Goal: Transaction & Acquisition: Purchase product/service

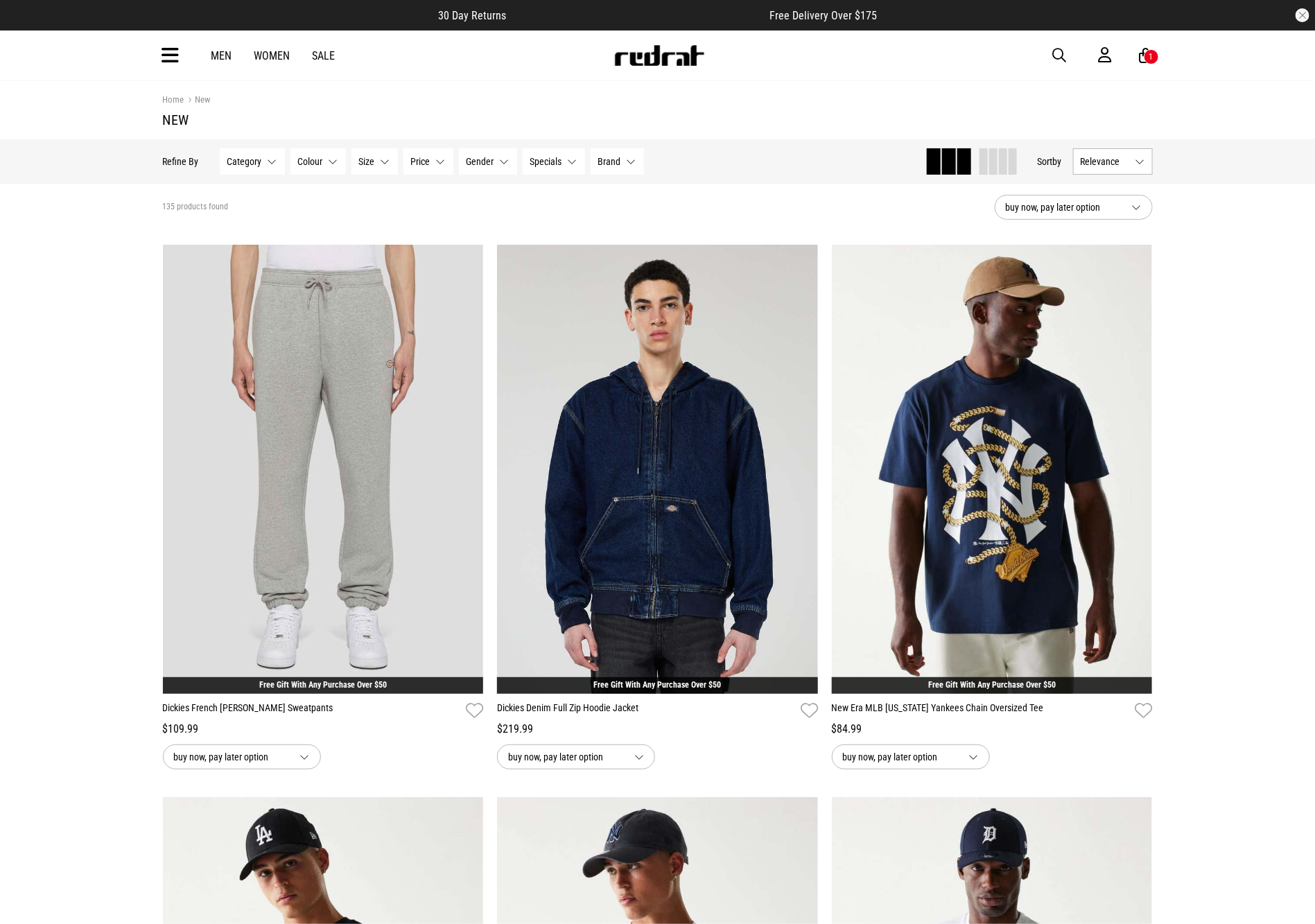
click at [171, 62] on icon at bounding box center [170, 56] width 17 height 23
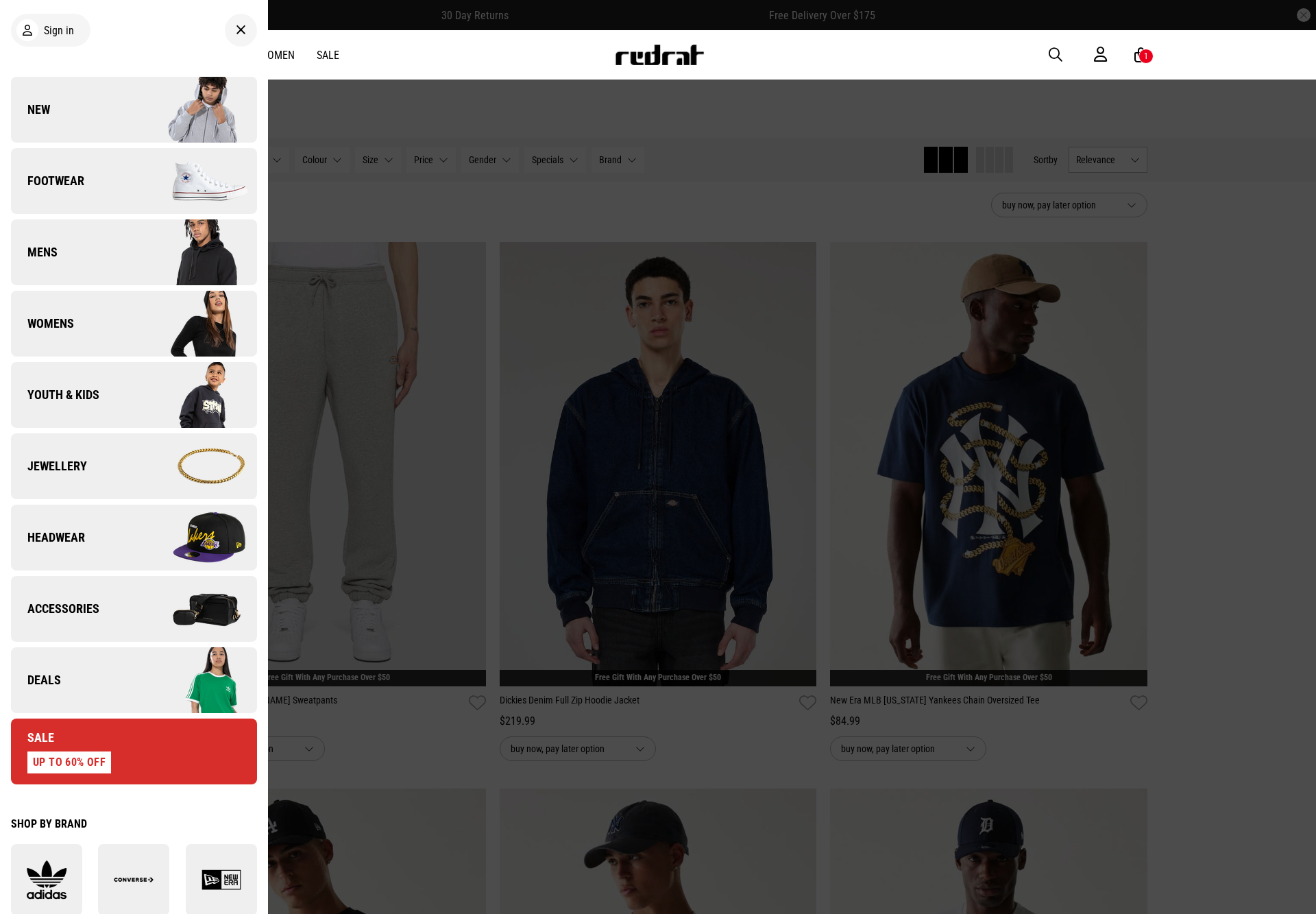
click at [464, 650] on div at bounding box center [658, 457] width 1316 height 914
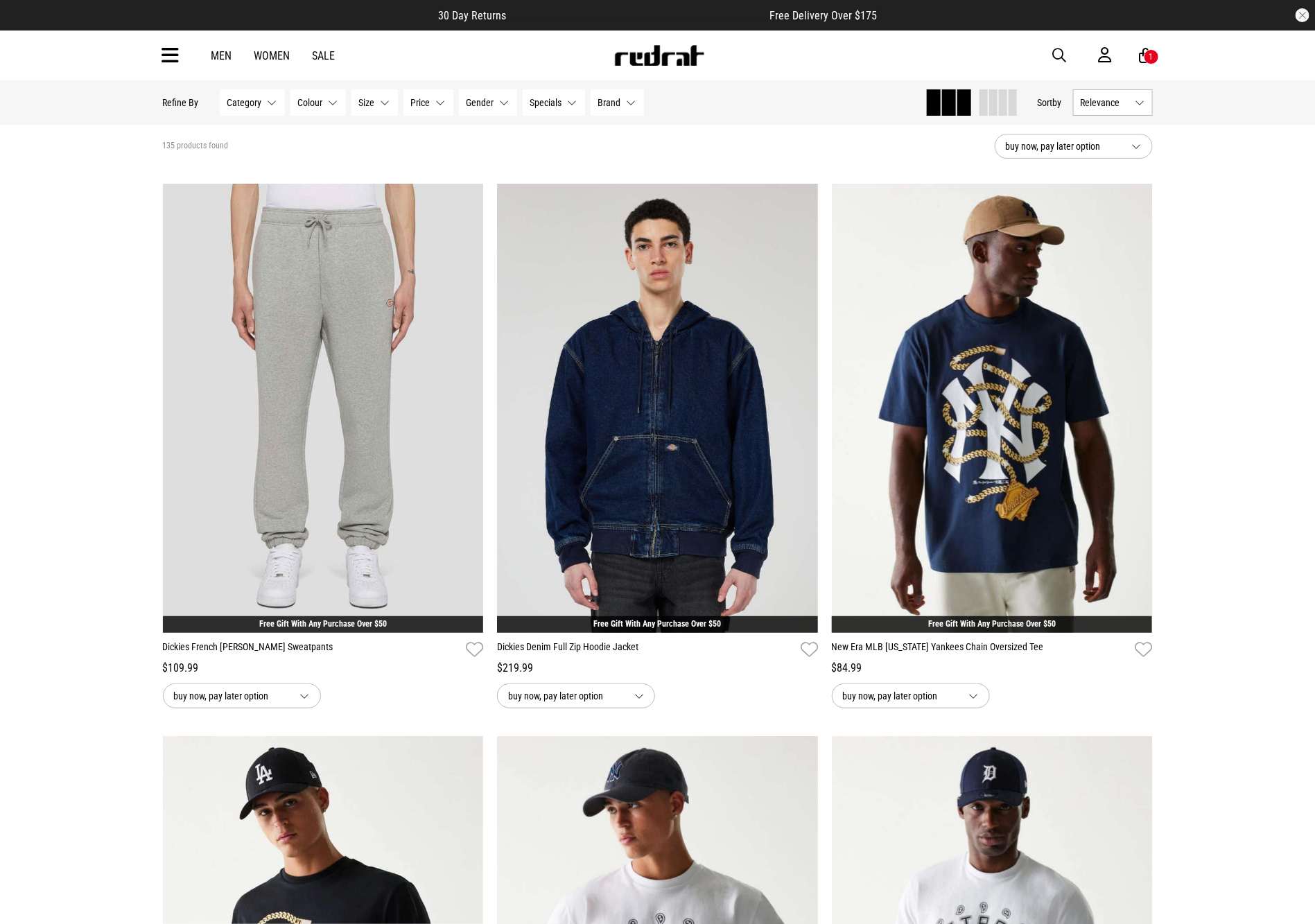
scroll to position [6, 0]
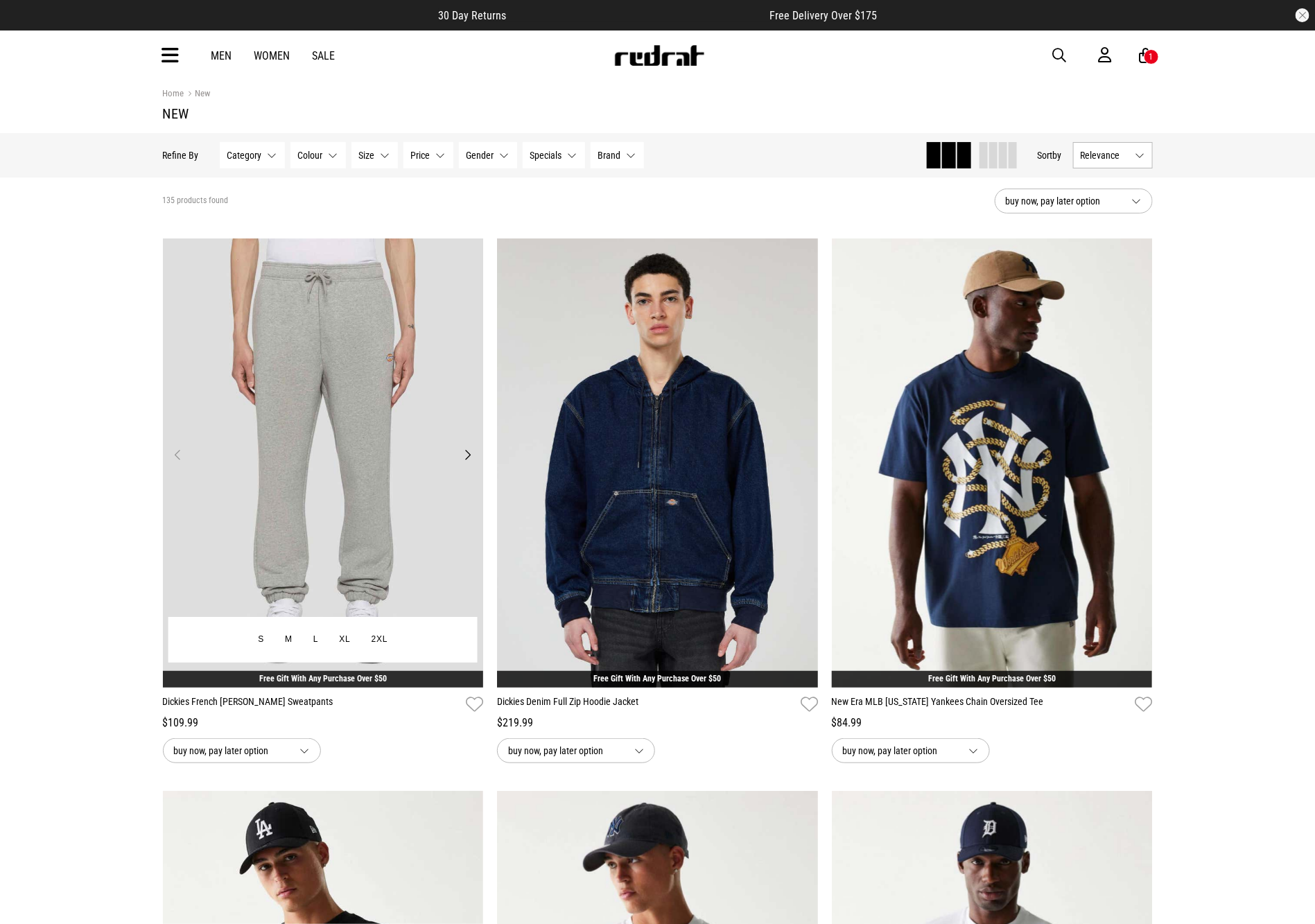
click at [401, 462] on img at bounding box center [324, 462] width 321 height 449
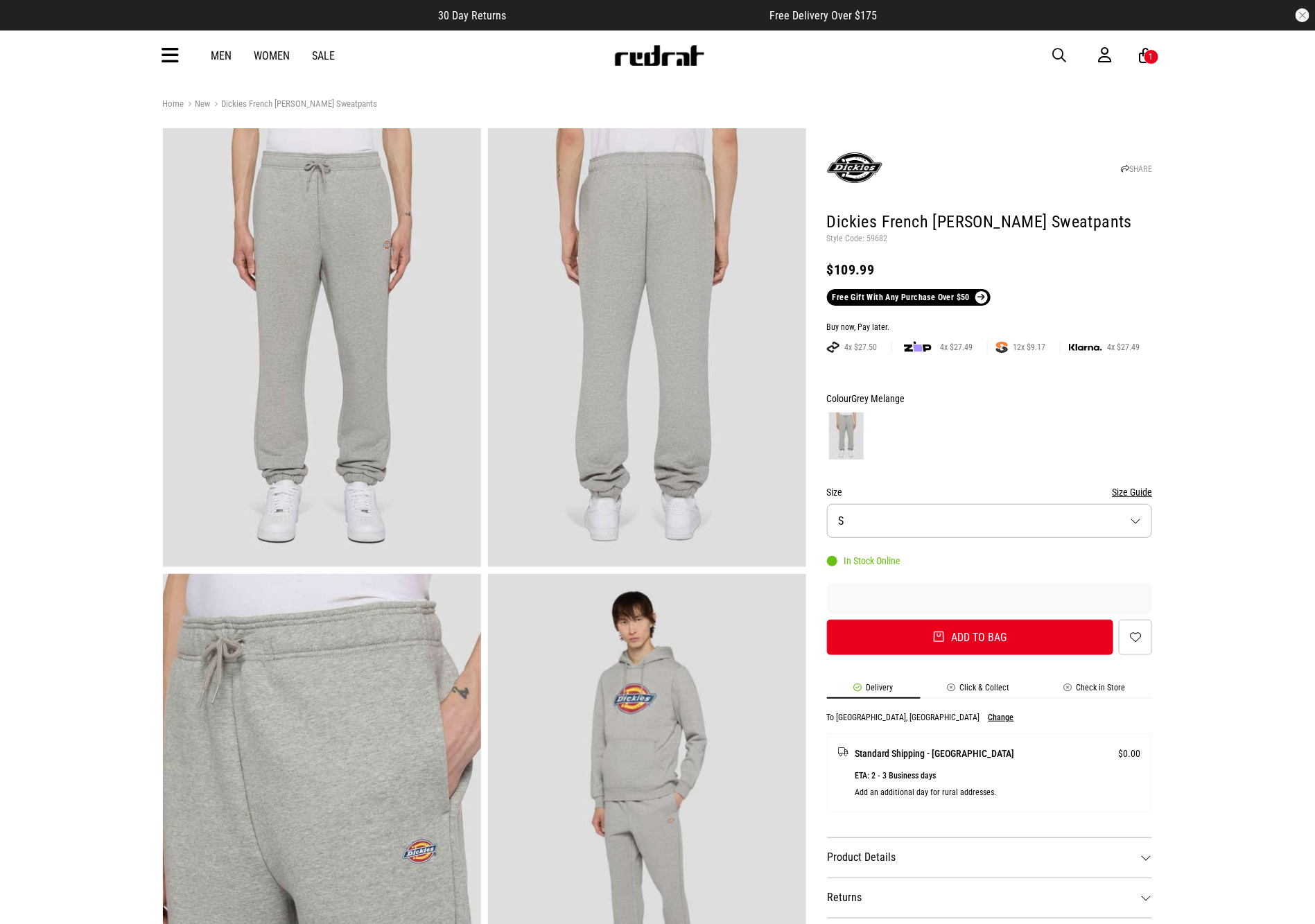
click at [643, 56] on img at bounding box center [659, 56] width 91 height 21
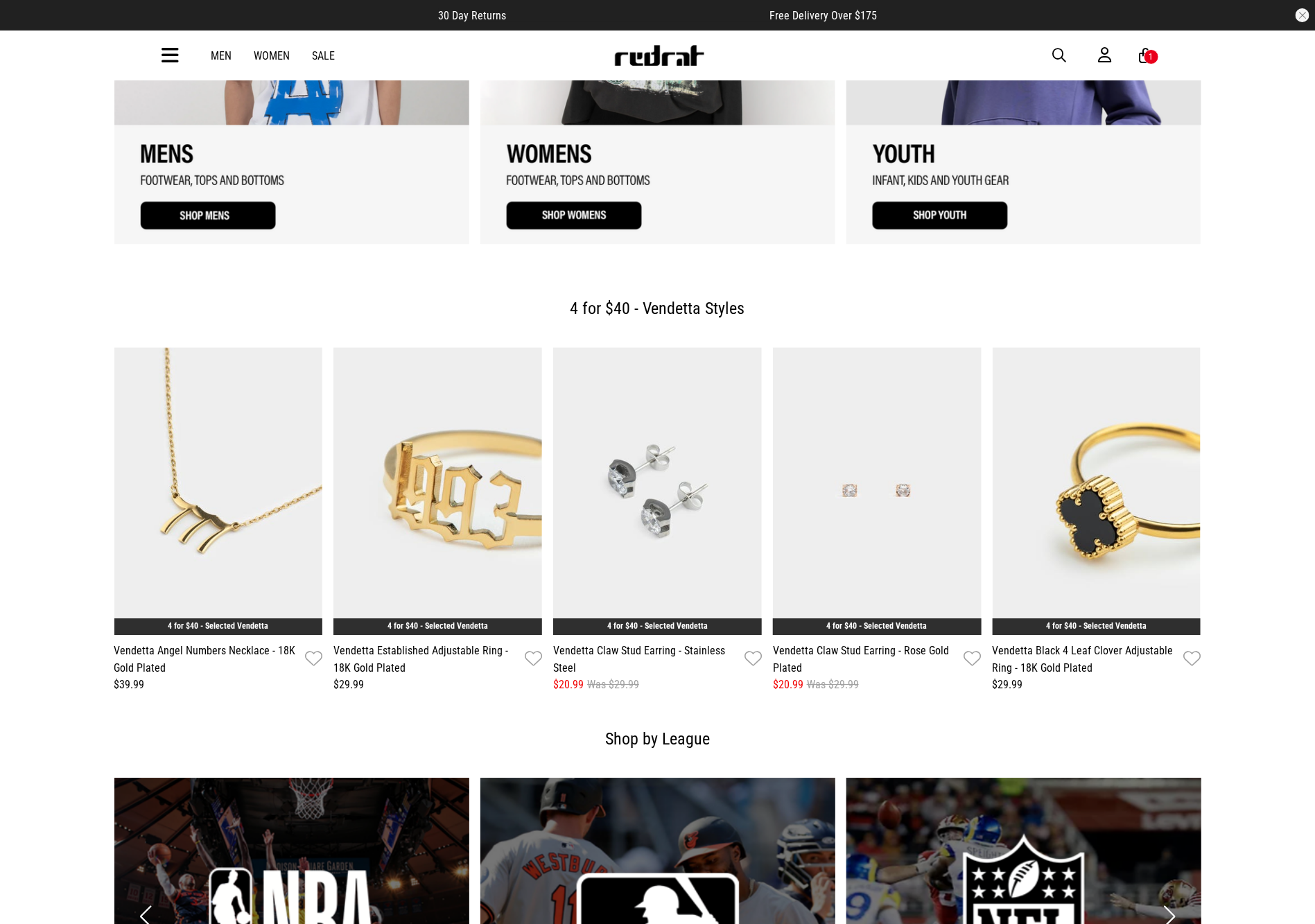
scroll to position [1764, 0]
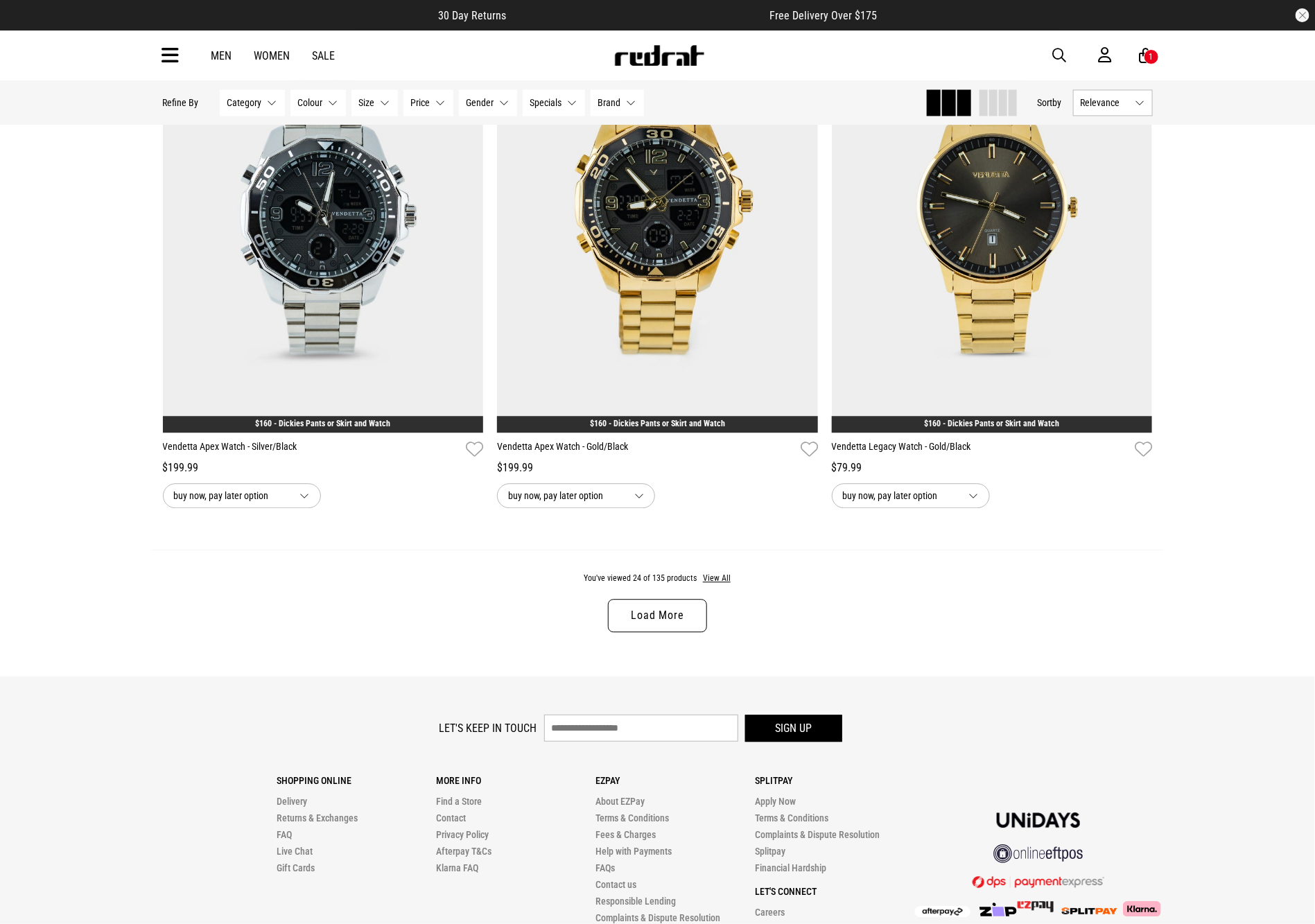
scroll to position [4140, 0]
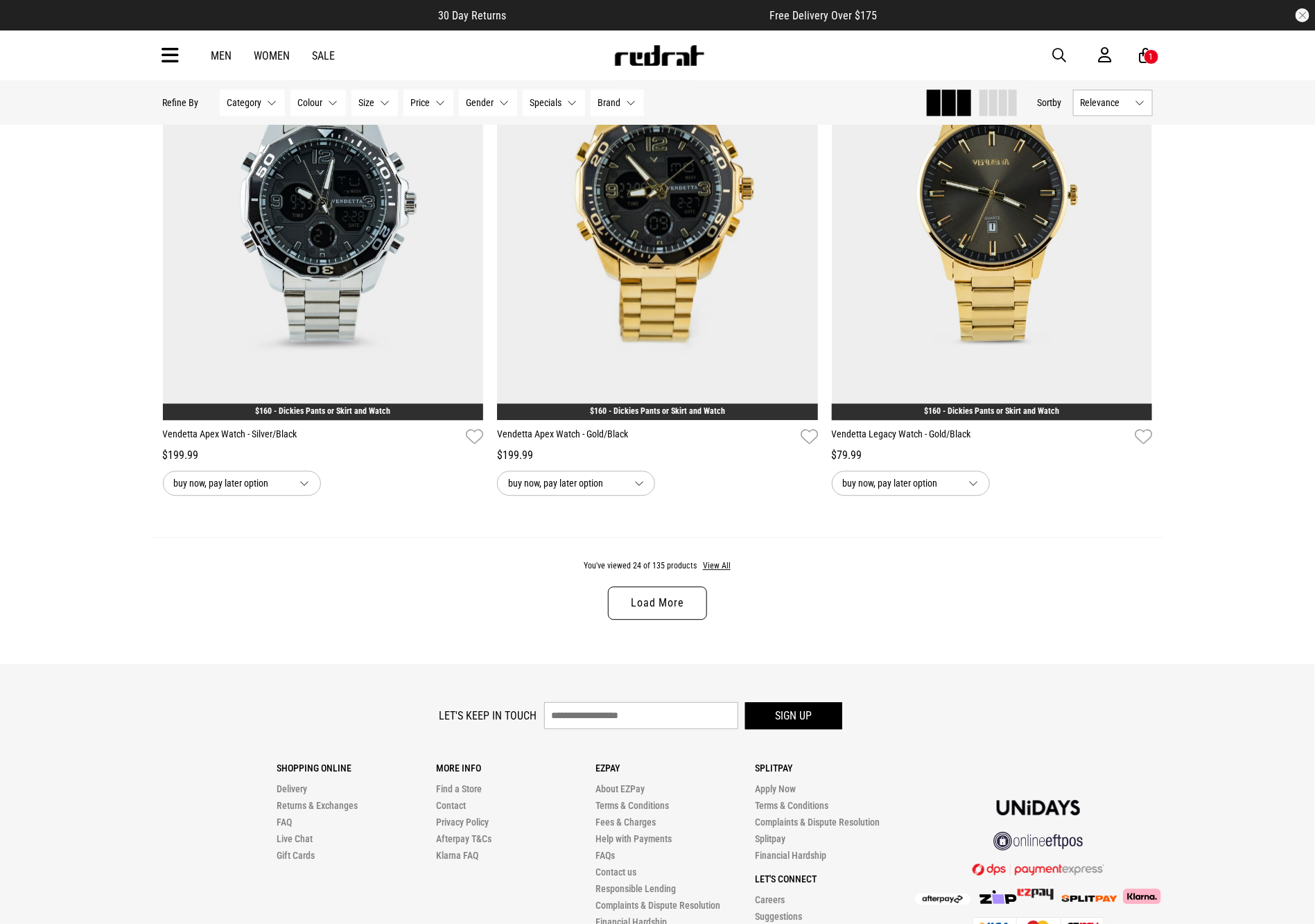
click at [716, 564] on div "You've viewed 24 of 135 products View All Load More" at bounding box center [658, 600] width 1012 height 127
click at [715, 572] on button "View All" at bounding box center [717, 566] width 29 height 12
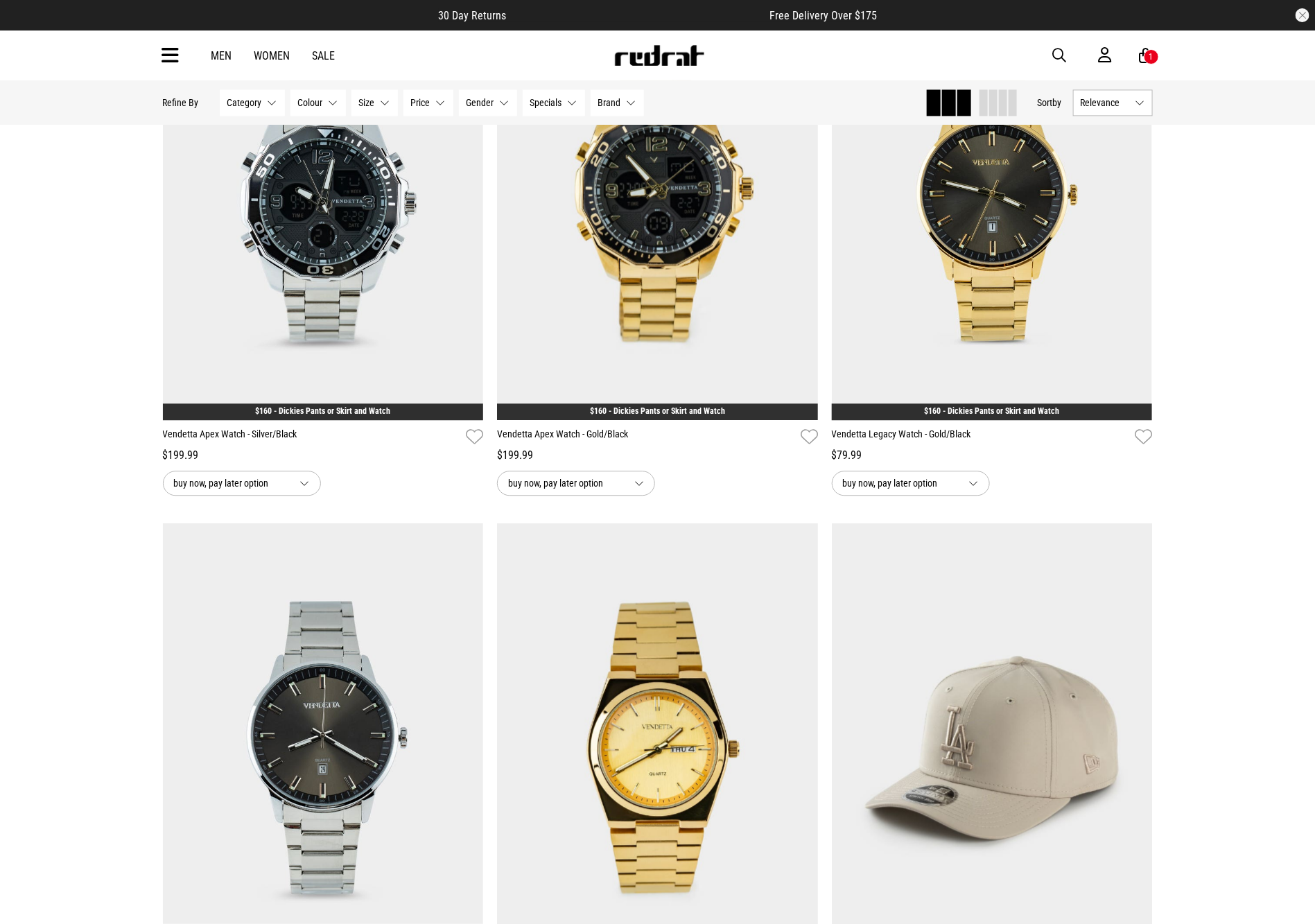
drag, startPoint x: 1309, startPoint y: 433, endPoint x: 1302, endPoint y: 460, distance: 27.9
click at [1302, 460] on div "Home New New Hide Refine s Refine By Filters Category None selected Category 0 …" at bounding box center [657, 487] width 1315 height 9092
drag, startPoint x: 1267, startPoint y: 476, endPoint x: 1275, endPoint y: 470, distance: 10.0
click at [1267, 477] on div "Home New New Hide Refine s Refine By Filters Category None selected Category 0 …" at bounding box center [657, 487] width 1315 height 9092
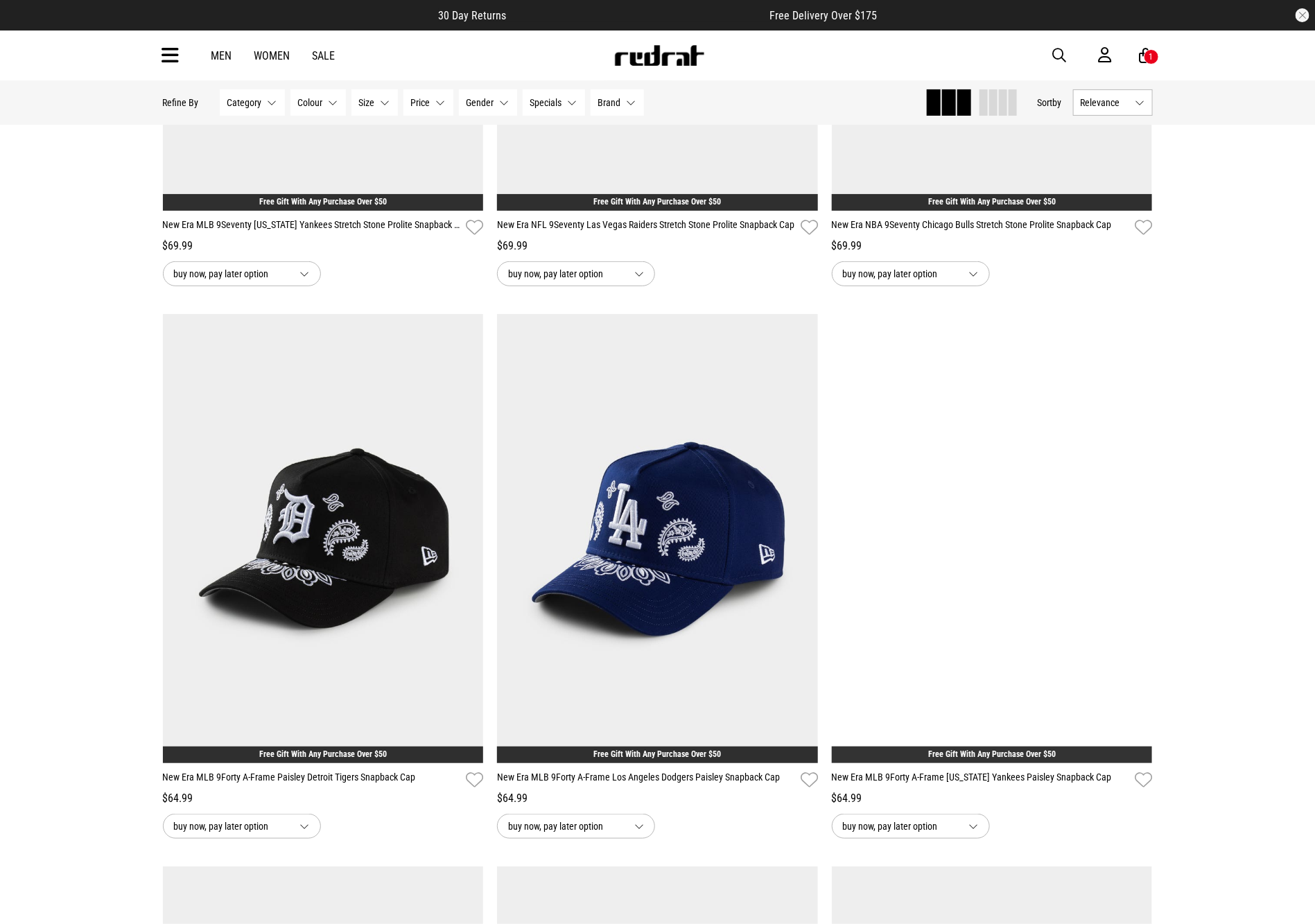
scroll to position [5350, 0]
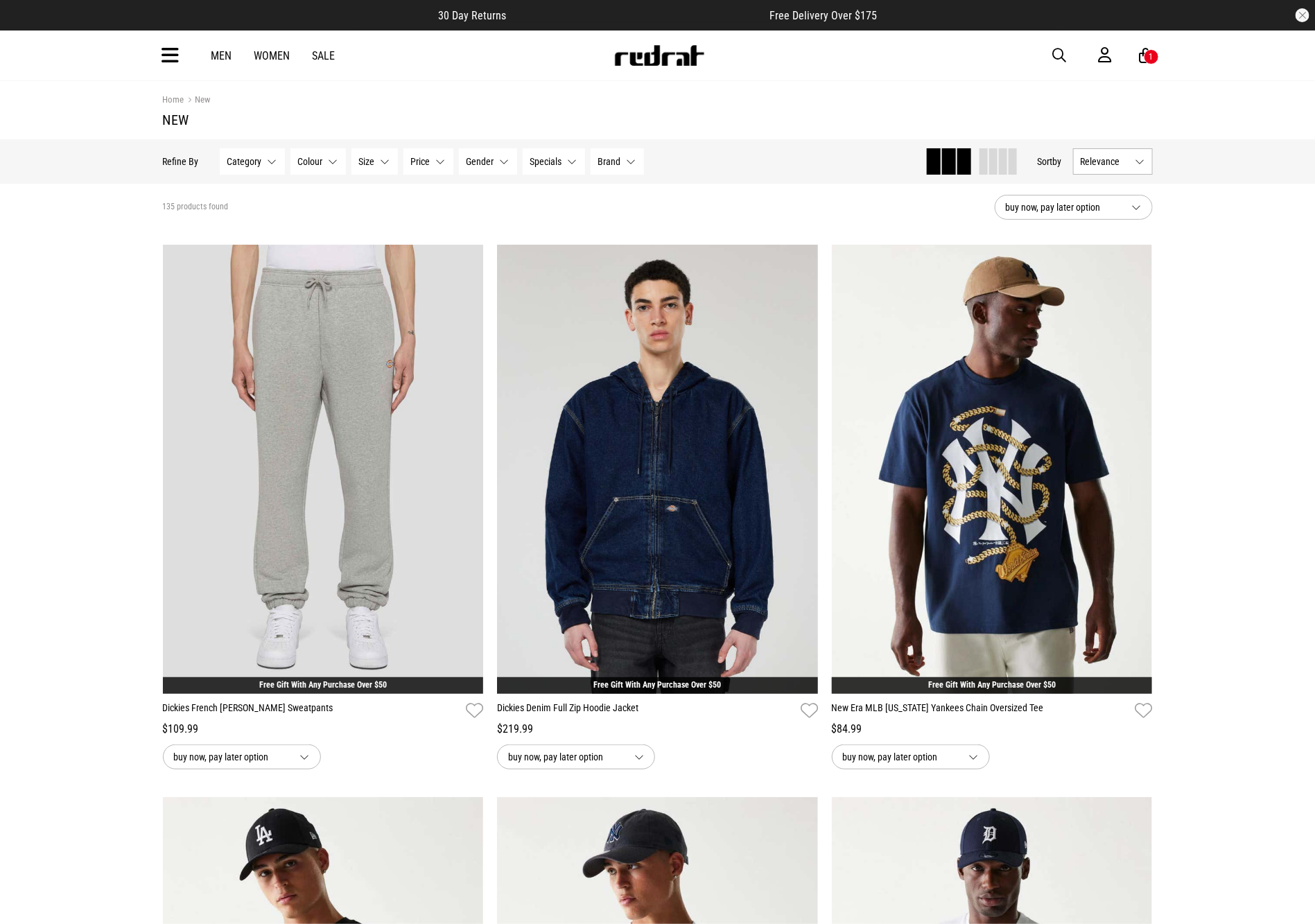
click at [169, 58] on icon at bounding box center [170, 56] width 17 height 23
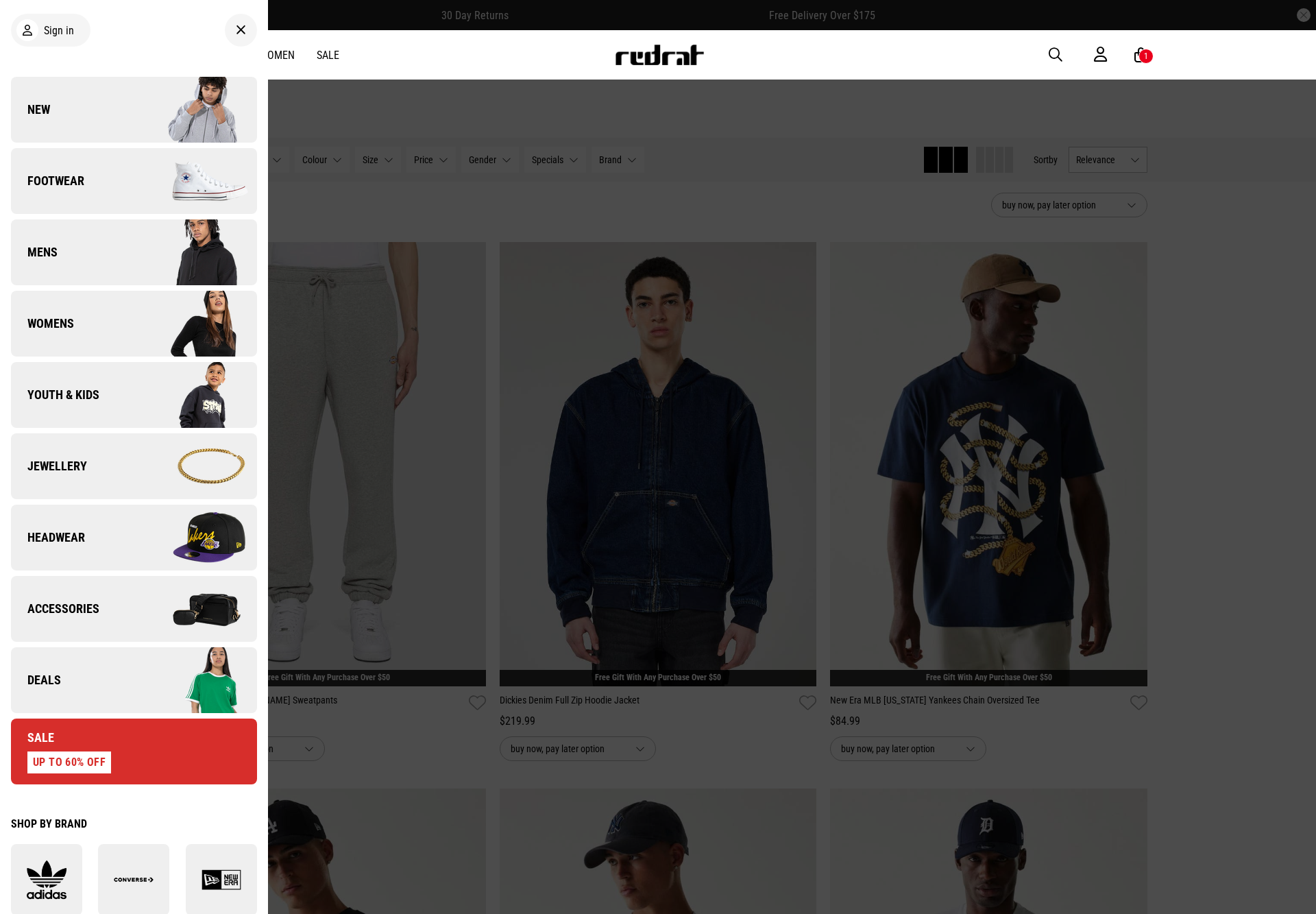
click at [101, 101] on link "New" at bounding box center [134, 109] width 246 height 65
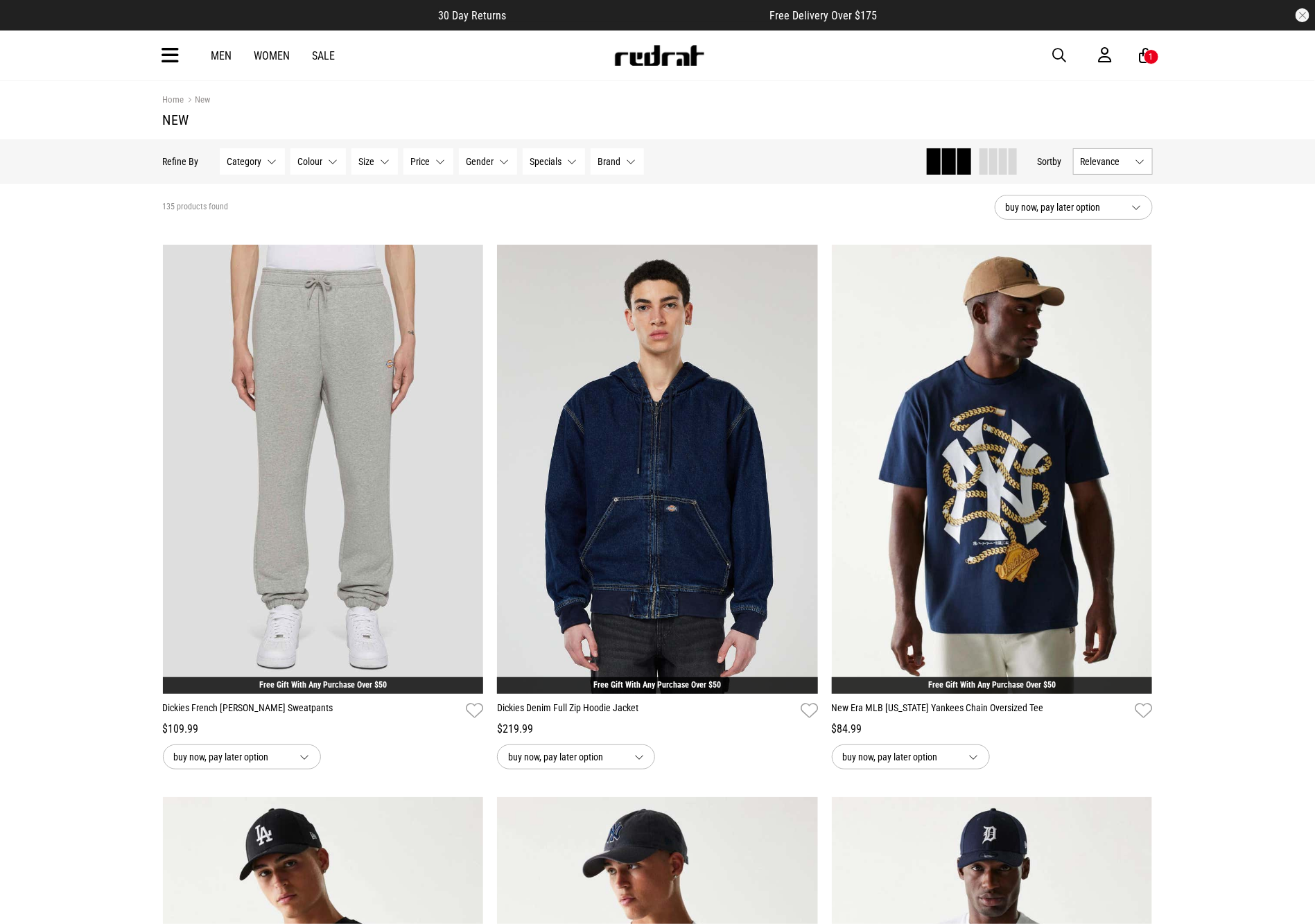
click at [1067, 56] on button "button" at bounding box center [1067, 55] width 27 height 17
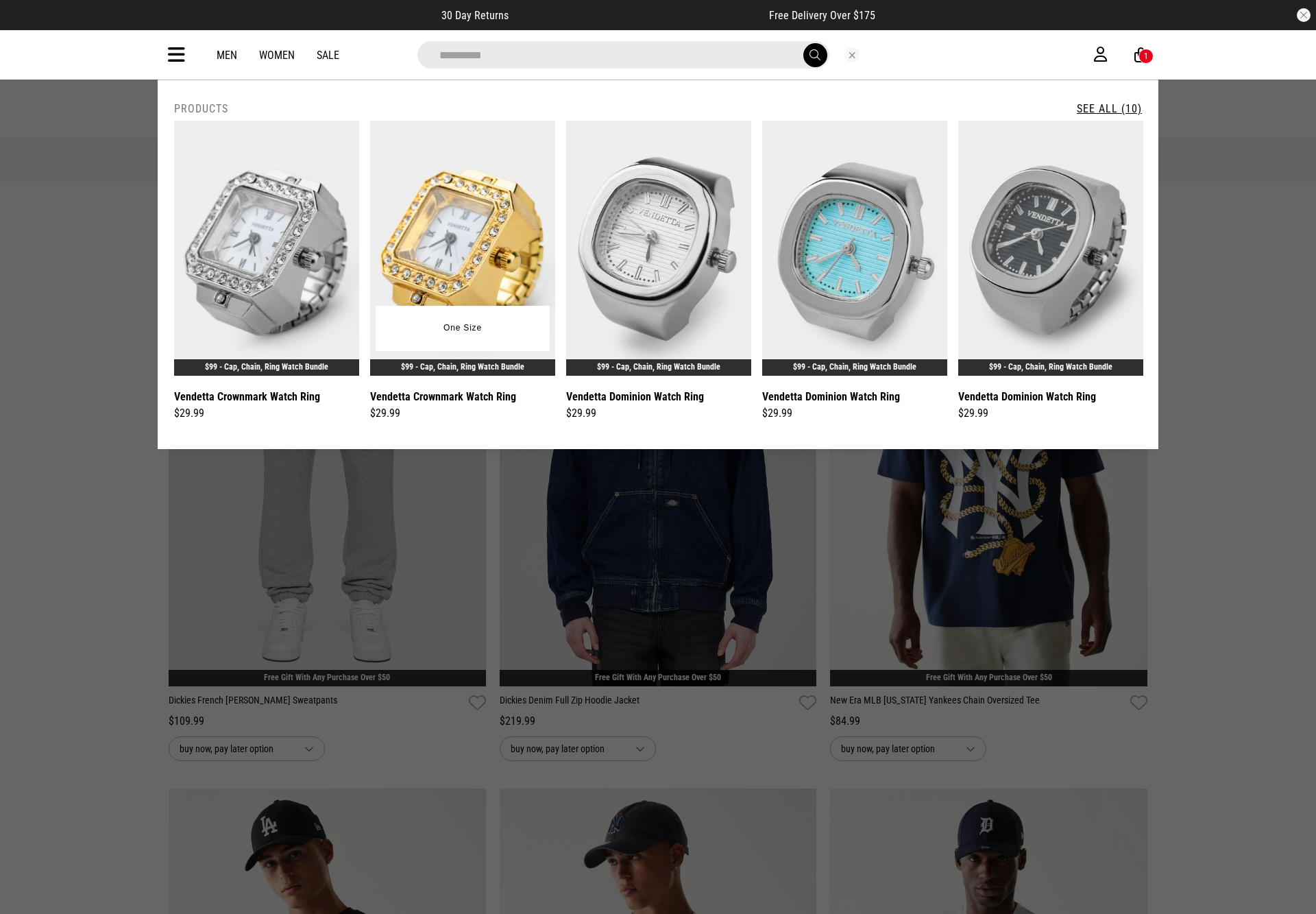
type input "**********"
click at [485, 241] on img at bounding box center [463, 247] width 185 height 255
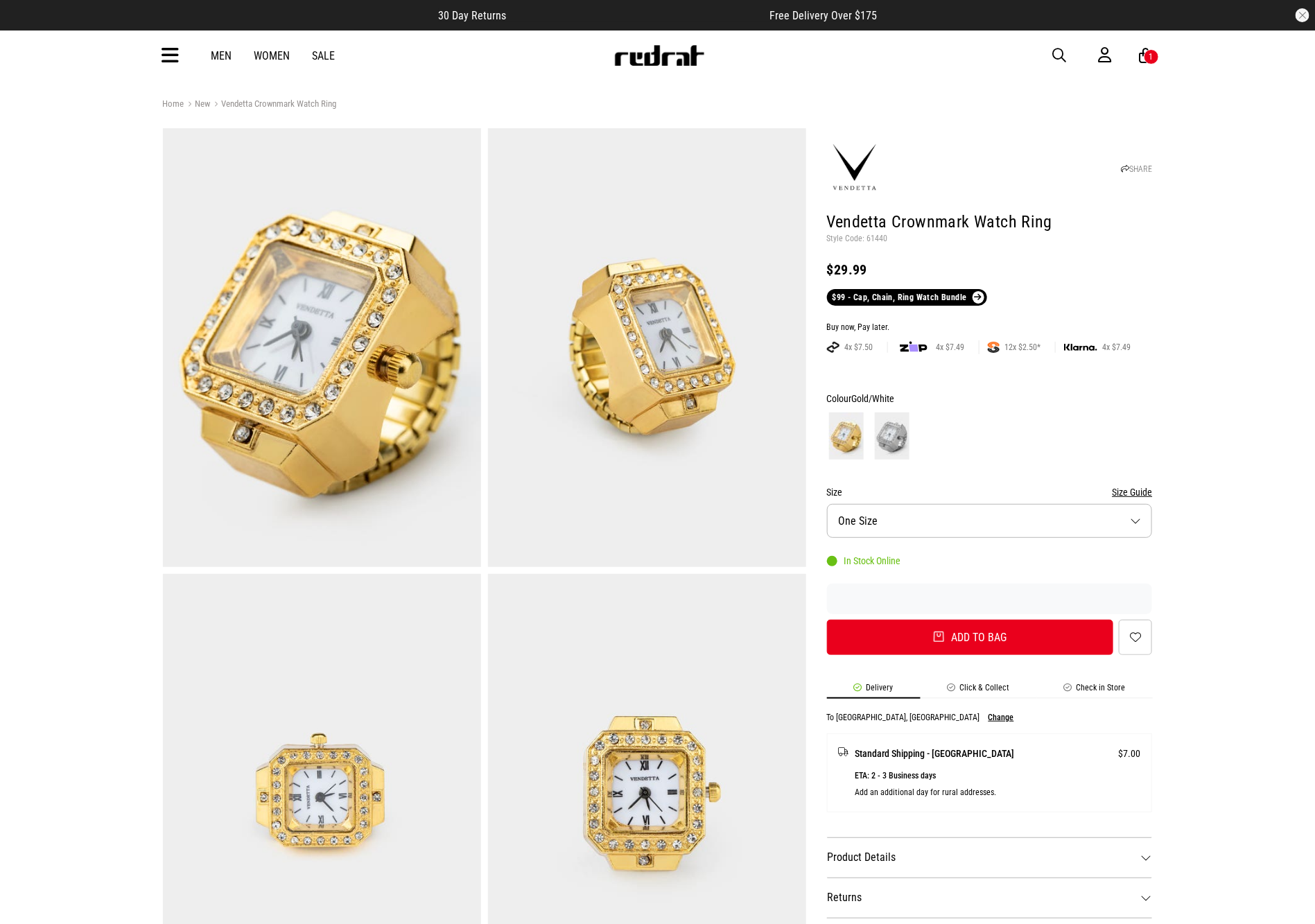
click at [1053, 52] on div "Men Women Sale Sign in New Back Footwear Back Mens Back Womens Back Youth & Kid…" at bounding box center [658, 56] width 1012 height 50
click at [1059, 52] on span "button" at bounding box center [1060, 55] width 14 height 17
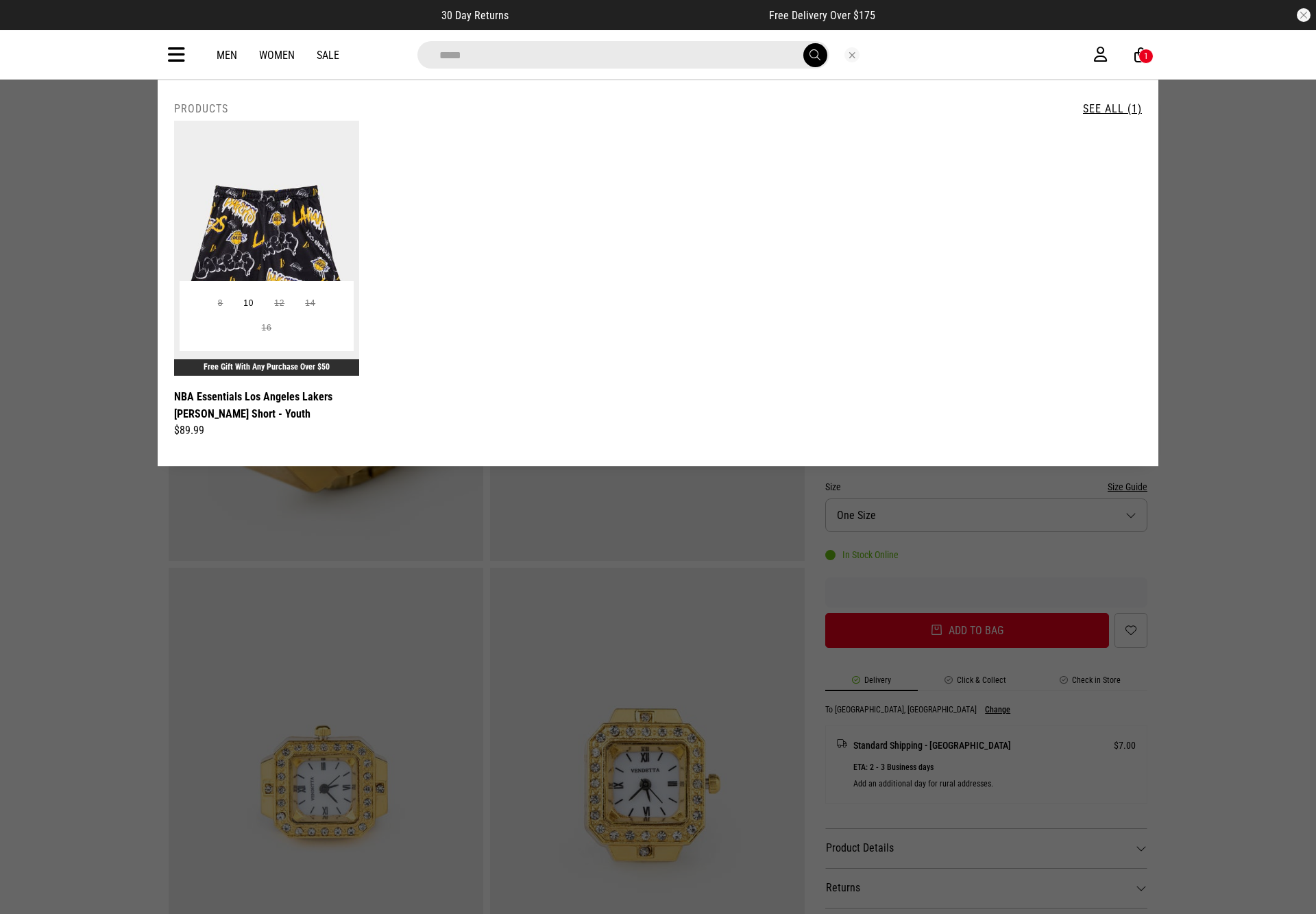
type input "*****"
click at [241, 255] on img at bounding box center [267, 247] width 185 height 255
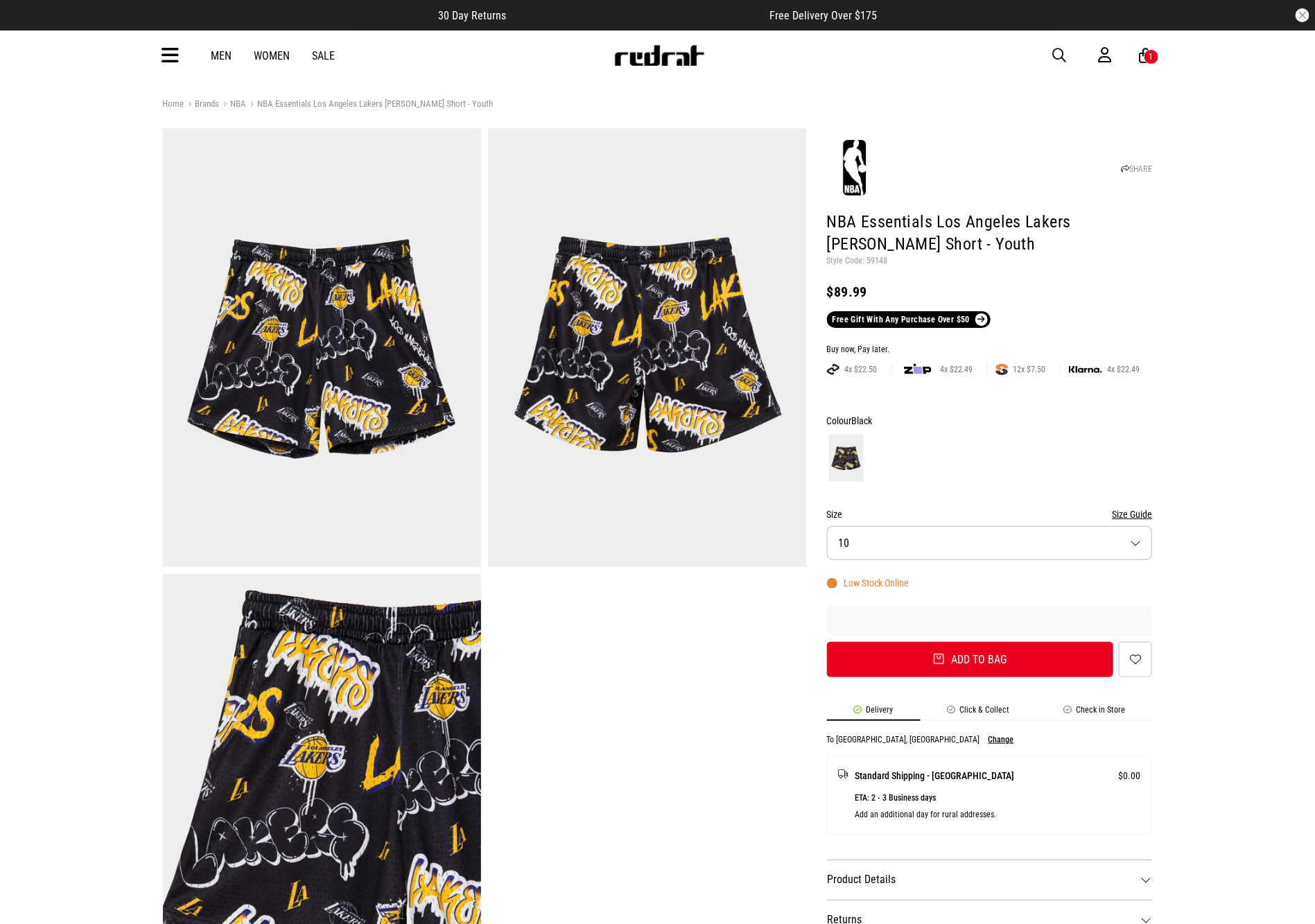
click at [1024, 554] on button "Size 10" at bounding box center [990, 543] width 326 height 34
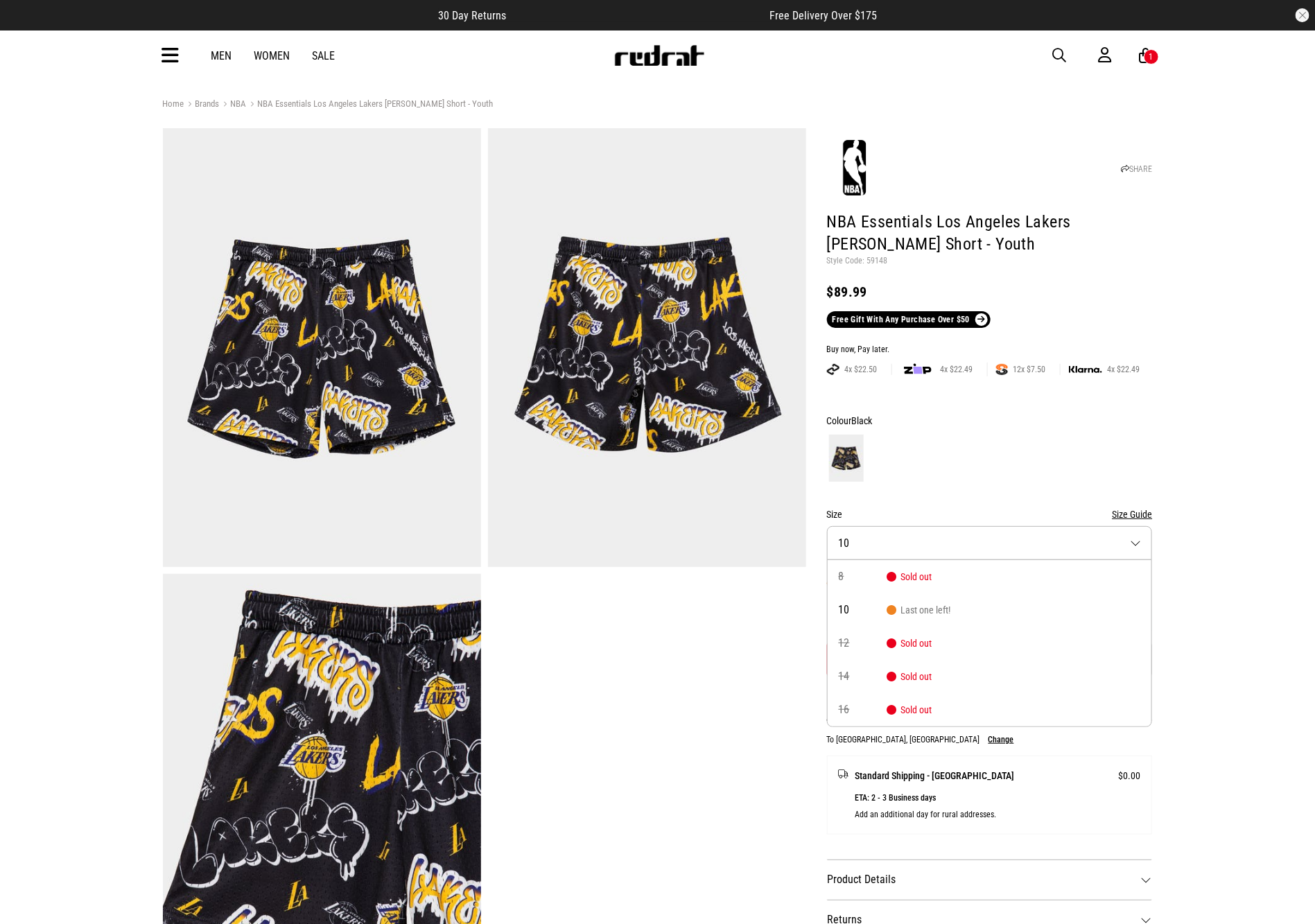
click at [1292, 332] on div "Home Brands NBA NBA Essentials Los Angeles Lakers Everett Mesh Short - Youth SH…" at bounding box center [657, 684] width 1315 height 1176
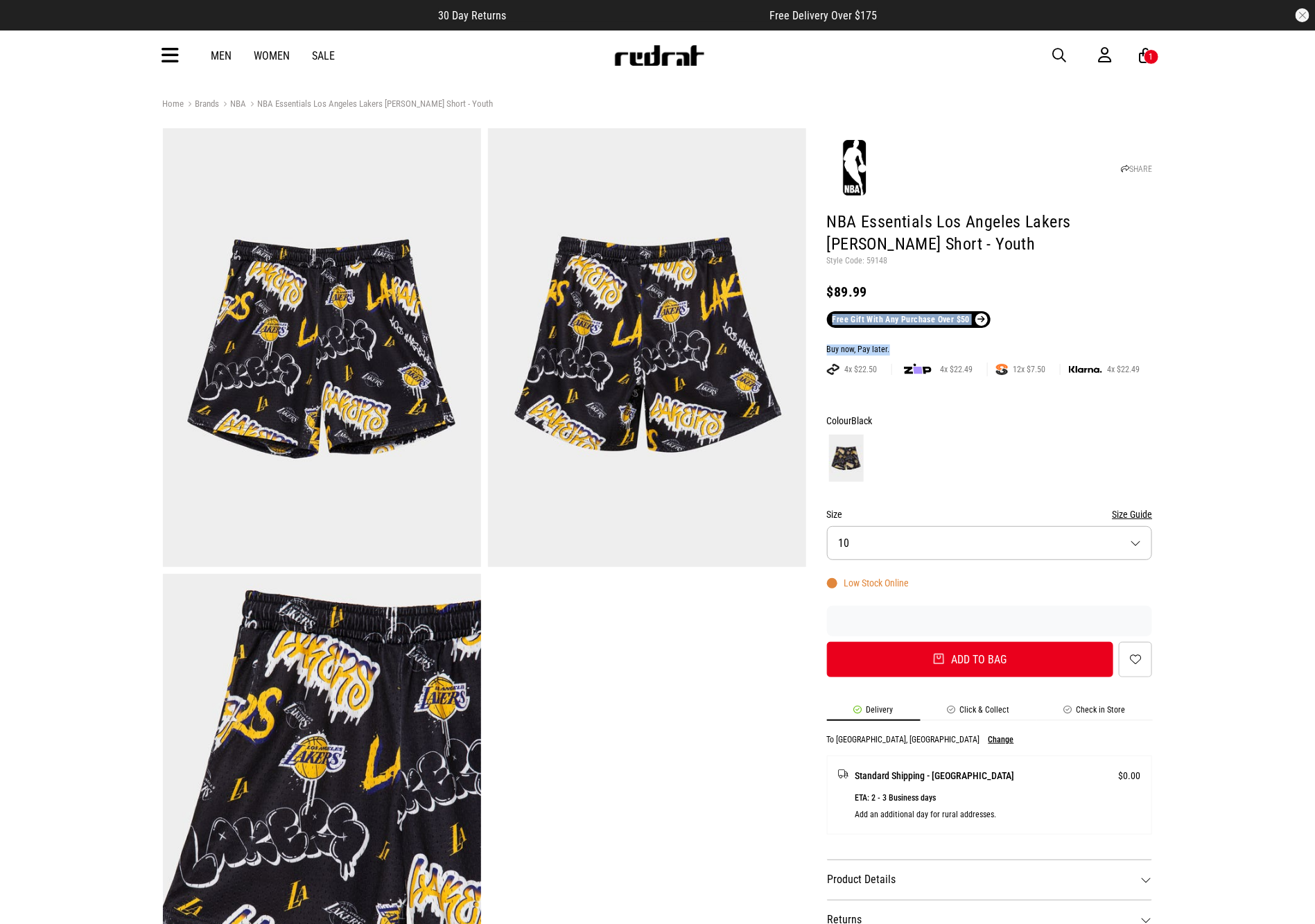
drag, startPoint x: 1309, startPoint y: 277, endPoint x: 1306, endPoint y: 333, distance: 56.1
click at [1306, 333] on div "Home Brands NBA NBA Essentials Los Angeles Lakers Everett Mesh Short - Youth SH…" at bounding box center [657, 684] width 1315 height 1176
click at [1230, 487] on div "Home Brands NBA NBA Essentials Los Angeles Lakers Everett Mesh Short - Youth SH…" at bounding box center [657, 684] width 1315 height 1176
click at [1067, 48] on button "button" at bounding box center [1067, 55] width 27 height 17
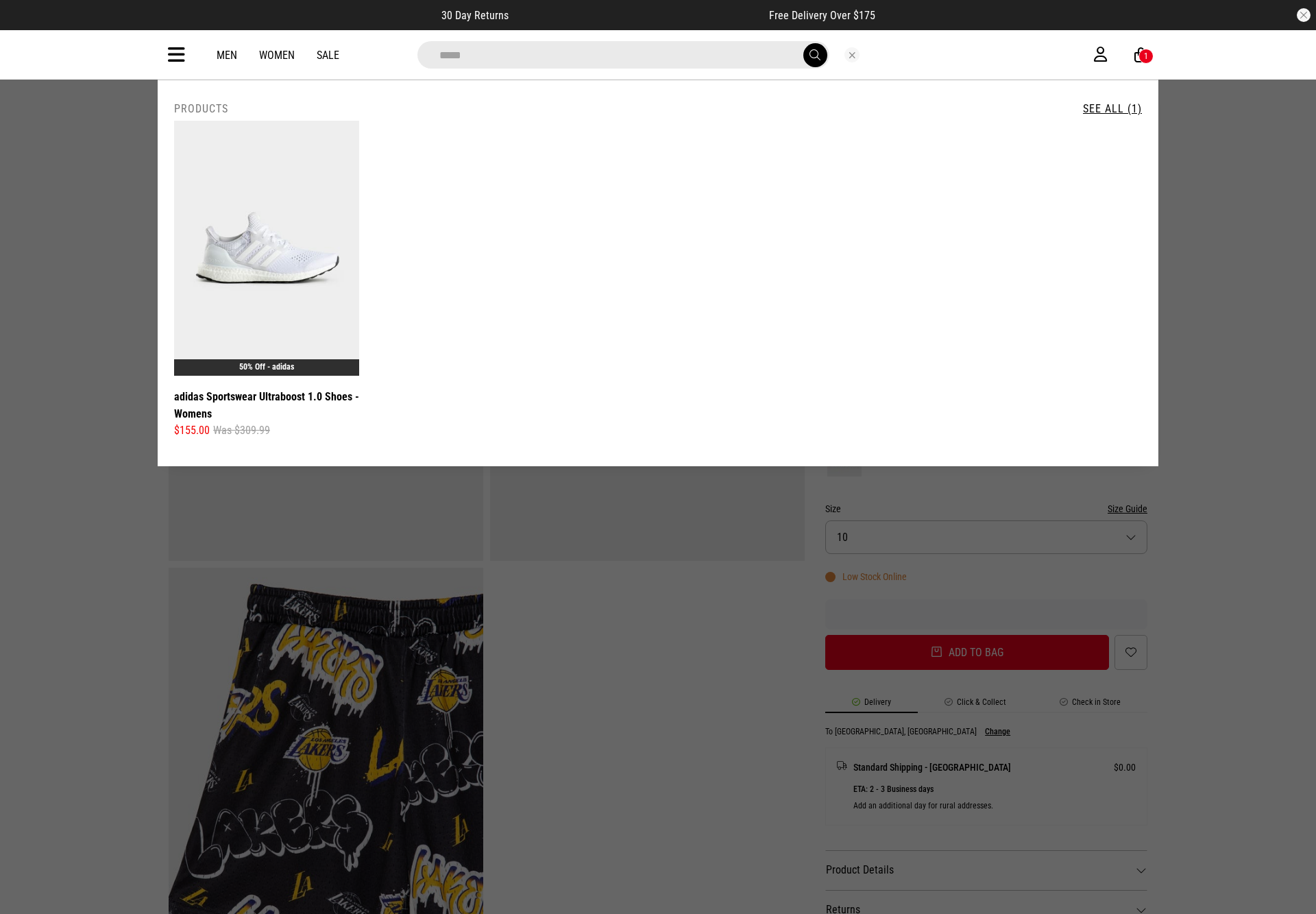
type input "*****"
drag, startPoint x: 667, startPoint y: 54, endPoint x: 0, endPoint y: 155, distance: 674.6
type input "*"
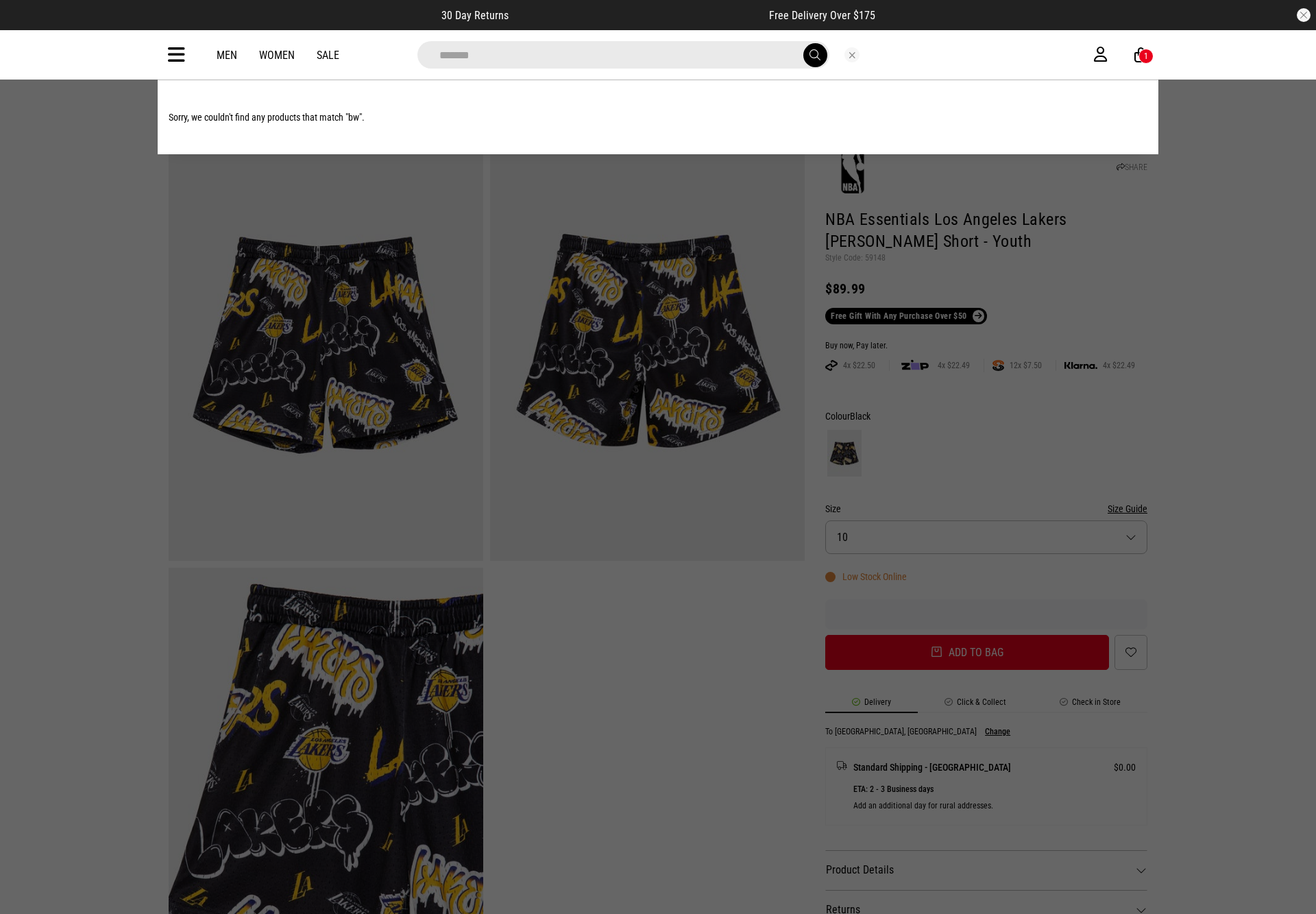
type input "*******"
click at [804, 43] on button "submit" at bounding box center [816, 55] width 24 height 24
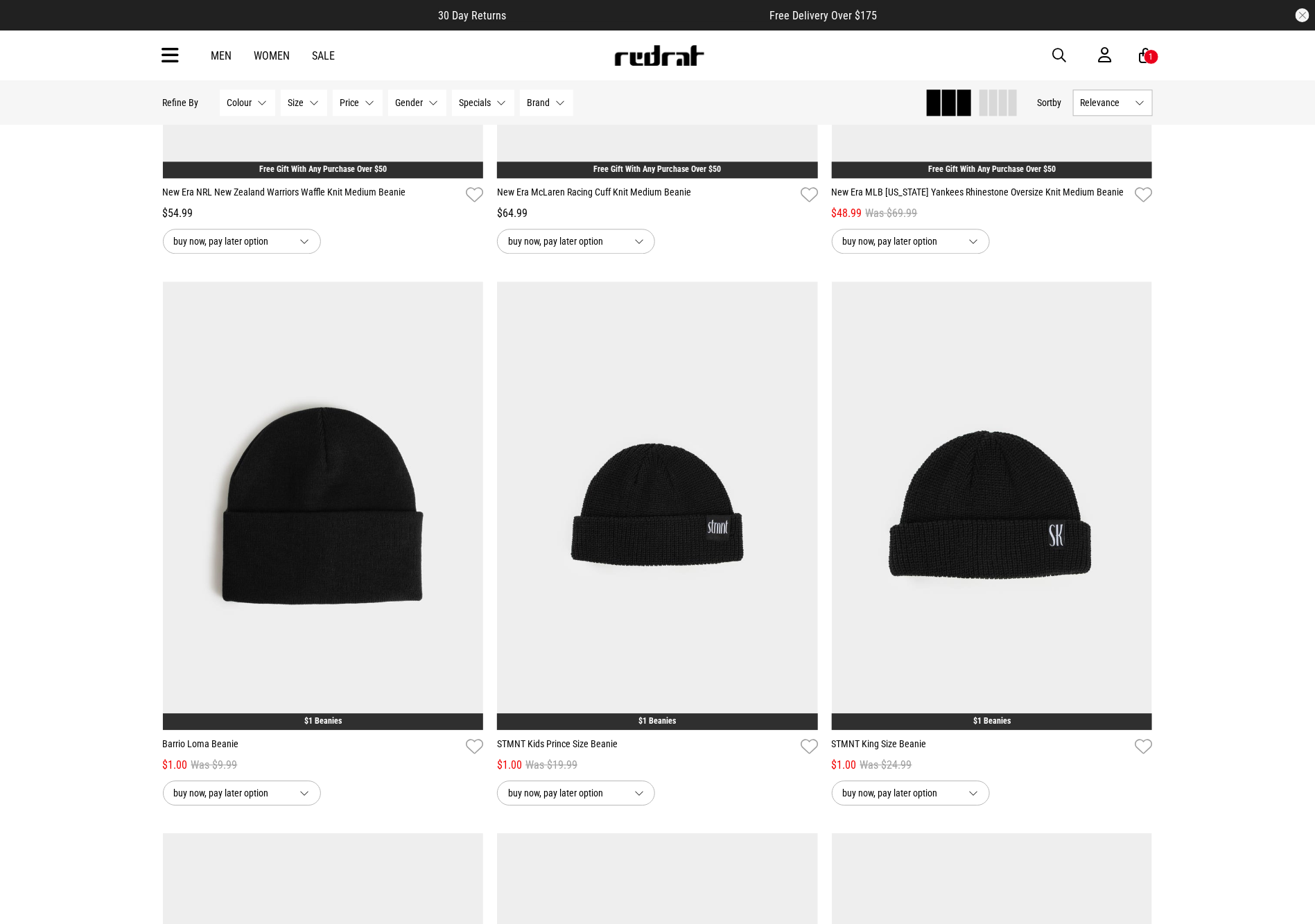
scroll to position [1701, 0]
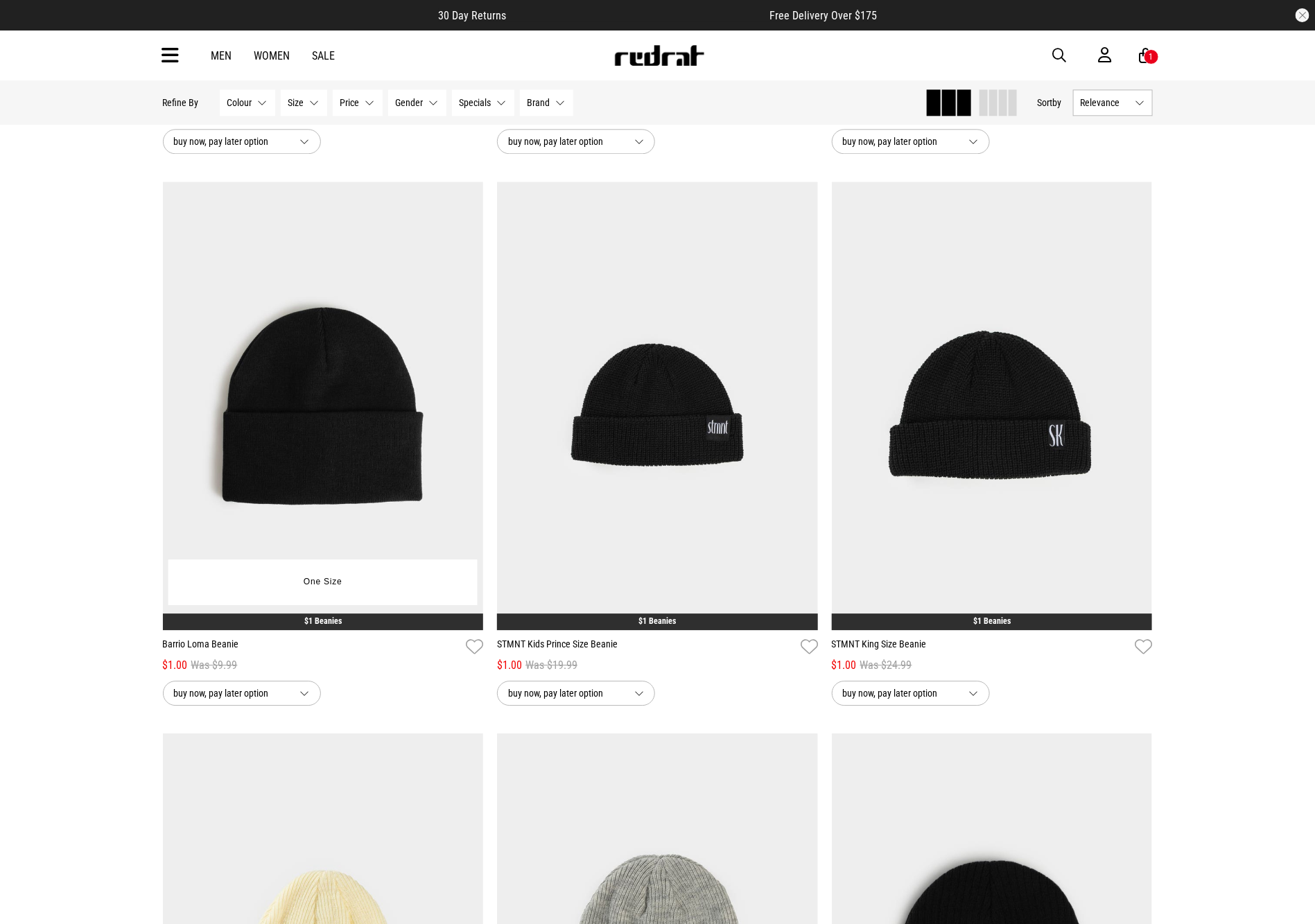
drag, startPoint x: 1318, startPoint y: 161, endPoint x: 441, endPoint y: 415, distance: 913.0
click at [1314, 535] on html "30 Day Returns Free Delivery Over $175 Your Cart Just Added Vendetta Atlas Watc…" at bounding box center [657, 305] width 1315 height 4013
click at [223, 374] on img at bounding box center [324, 406] width 321 height 449
